Goal: Task Accomplishment & Management: Use online tool/utility

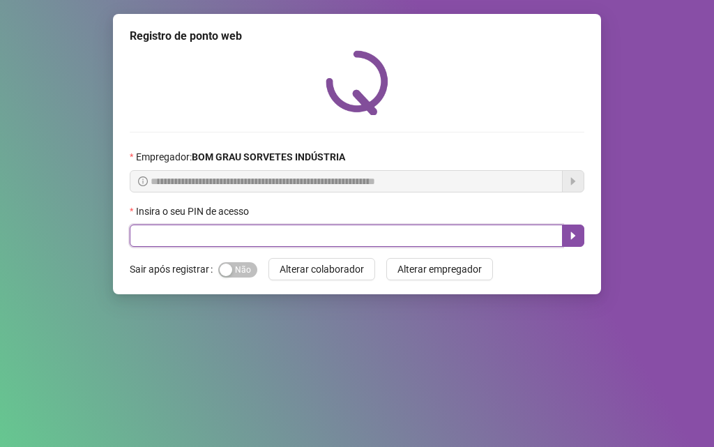
click at [248, 234] on input "text" at bounding box center [346, 236] width 433 height 22
type input "*****"
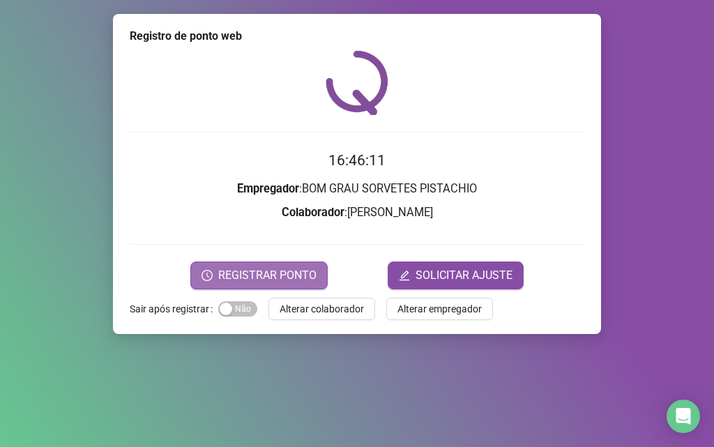
click at [235, 271] on span "REGISTRAR PONTO" at bounding box center [267, 275] width 98 height 17
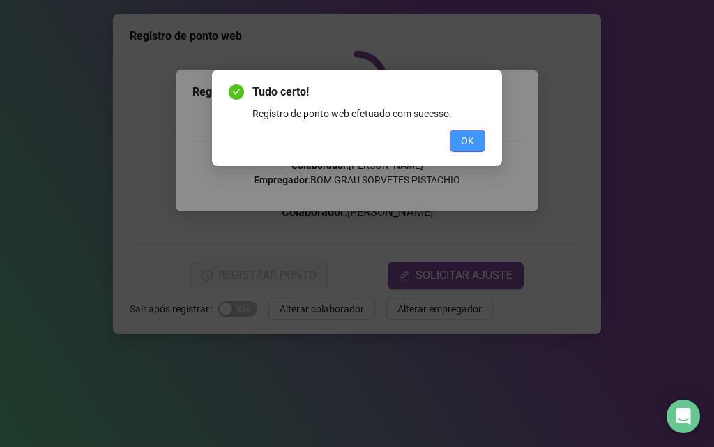
click at [456, 139] on button "OK" at bounding box center [468, 141] width 36 height 22
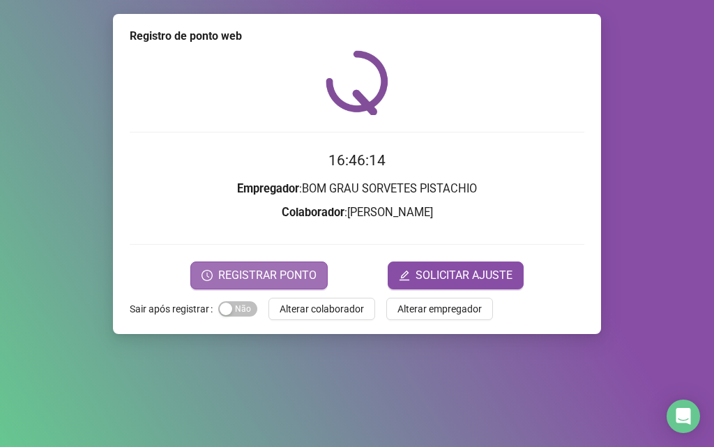
click at [319, 280] on button "REGISTRAR PONTO" at bounding box center [258, 276] width 137 height 28
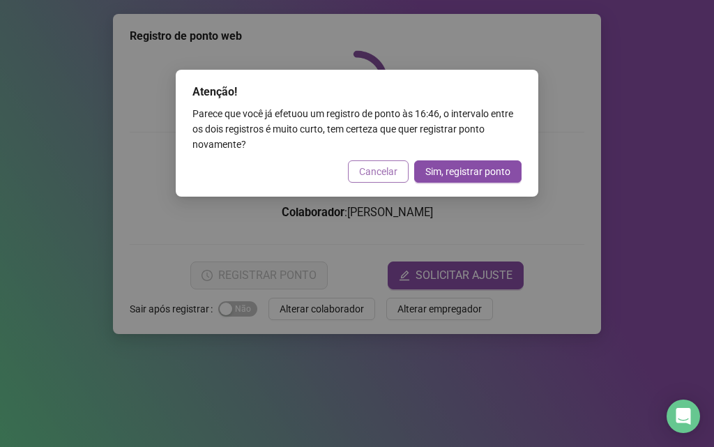
click at [385, 179] on span "Cancelar" at bounding box center [378, 171] width 38 height 15
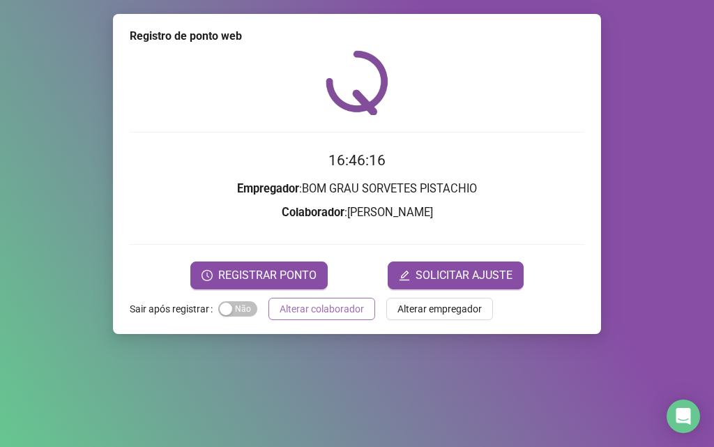
click at [303, 310] on span "Alterar colaborador" at bounding box center [322, 308] width 84 height 15
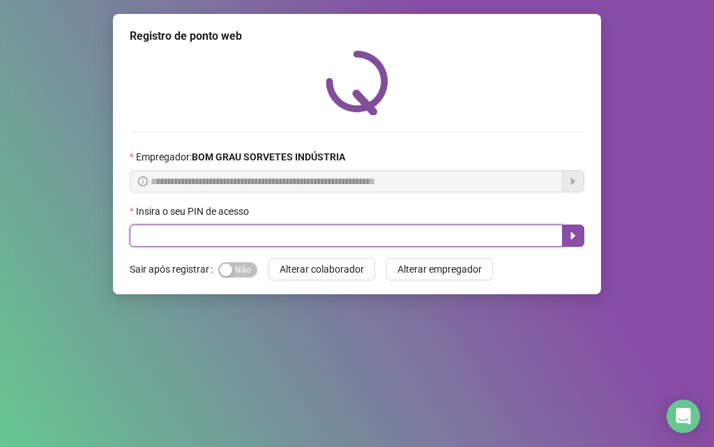
click at [326, 226] on input "text" at bounding box center [346, 236] width 433 height 22
